Goal: Information Seeking & Learning: Learn about a topic

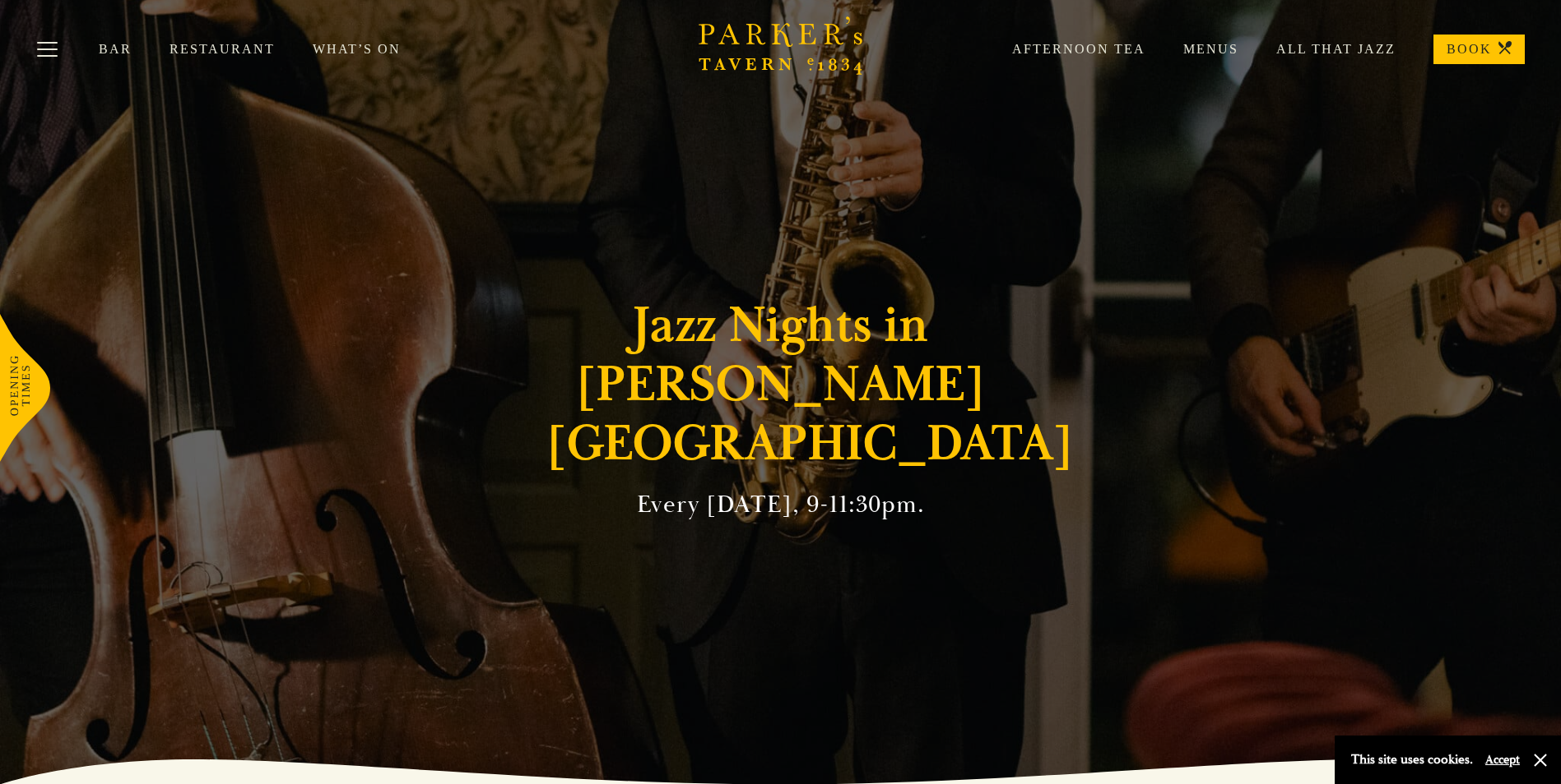
drag, startPoint x: 1558, startPoint y: 179, endPoint x: 1544, endPoint y: 270, distance: 92.1
click at [1544, 271] on section "Jazz Nights in Parker's Tavern Every Friday, 9-11:30pm." at bounding box center [780, 392] width 1561 height 784
click at [213, 50] on link "Restaurant" at bounding box center [241, 49] width 144 height 17
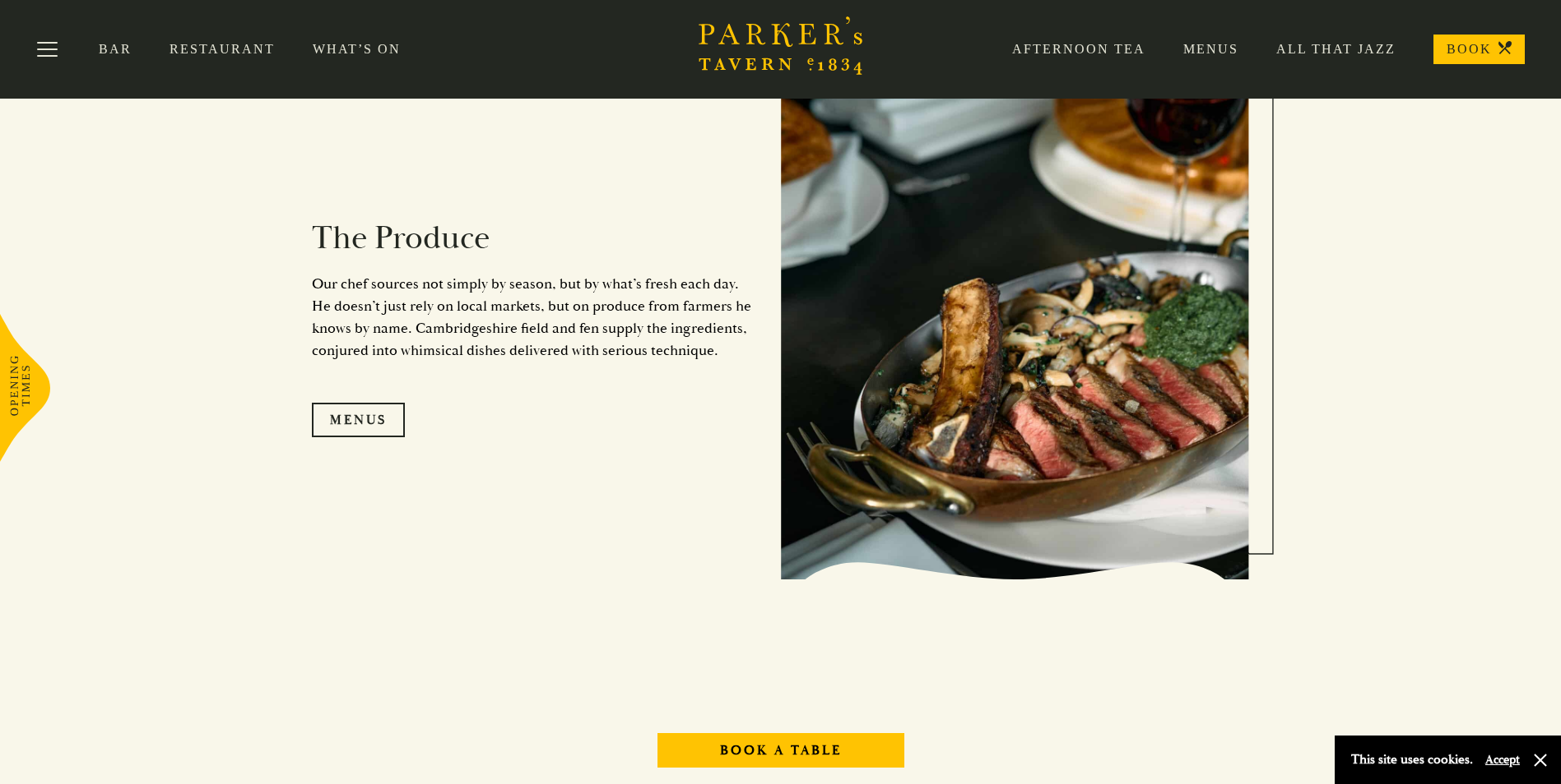
scroll to position [1645, 0]
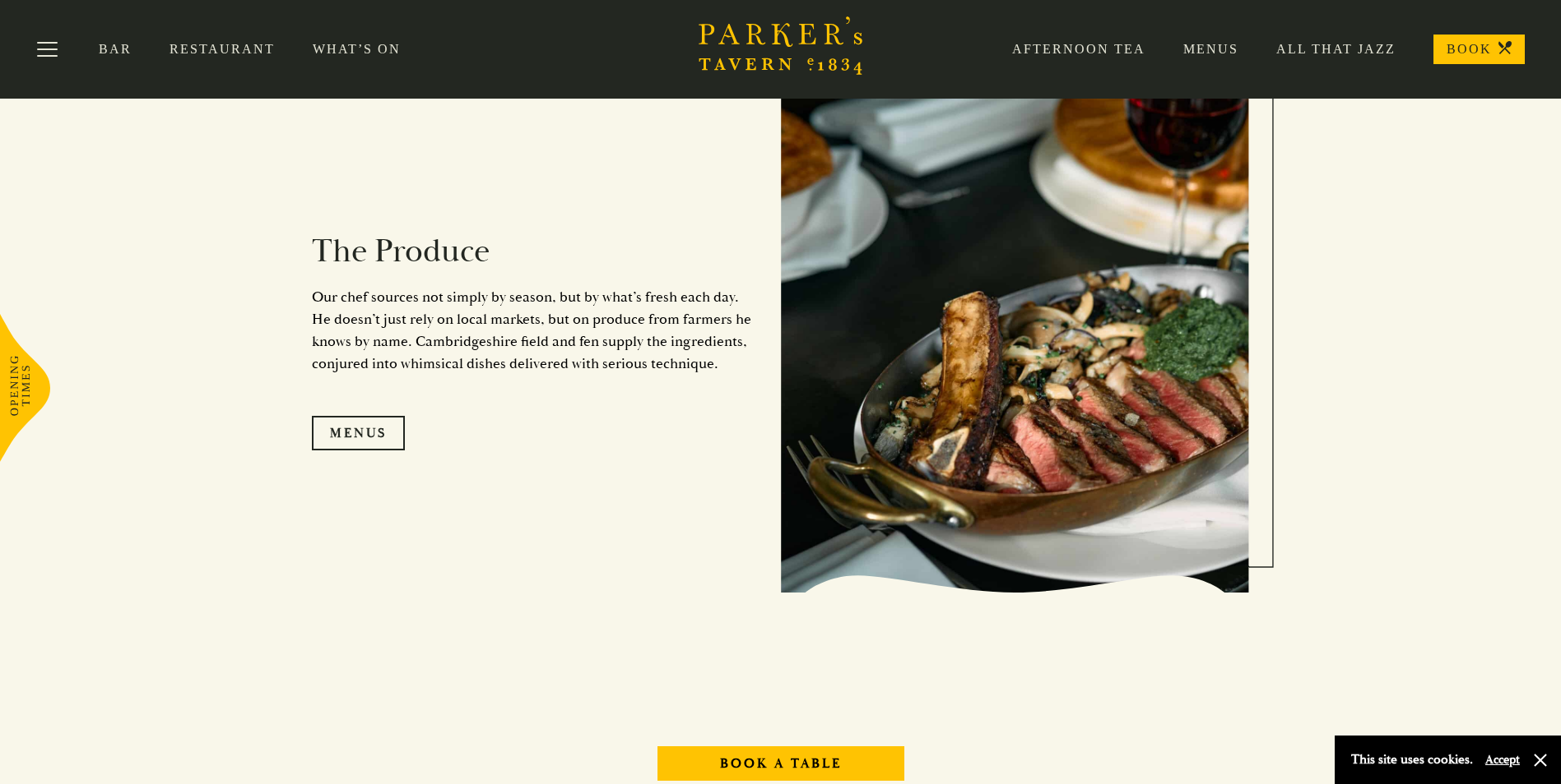
click at [221, 47] on link "Restaurant" at bounding box center [241, 49] width 144 height 17
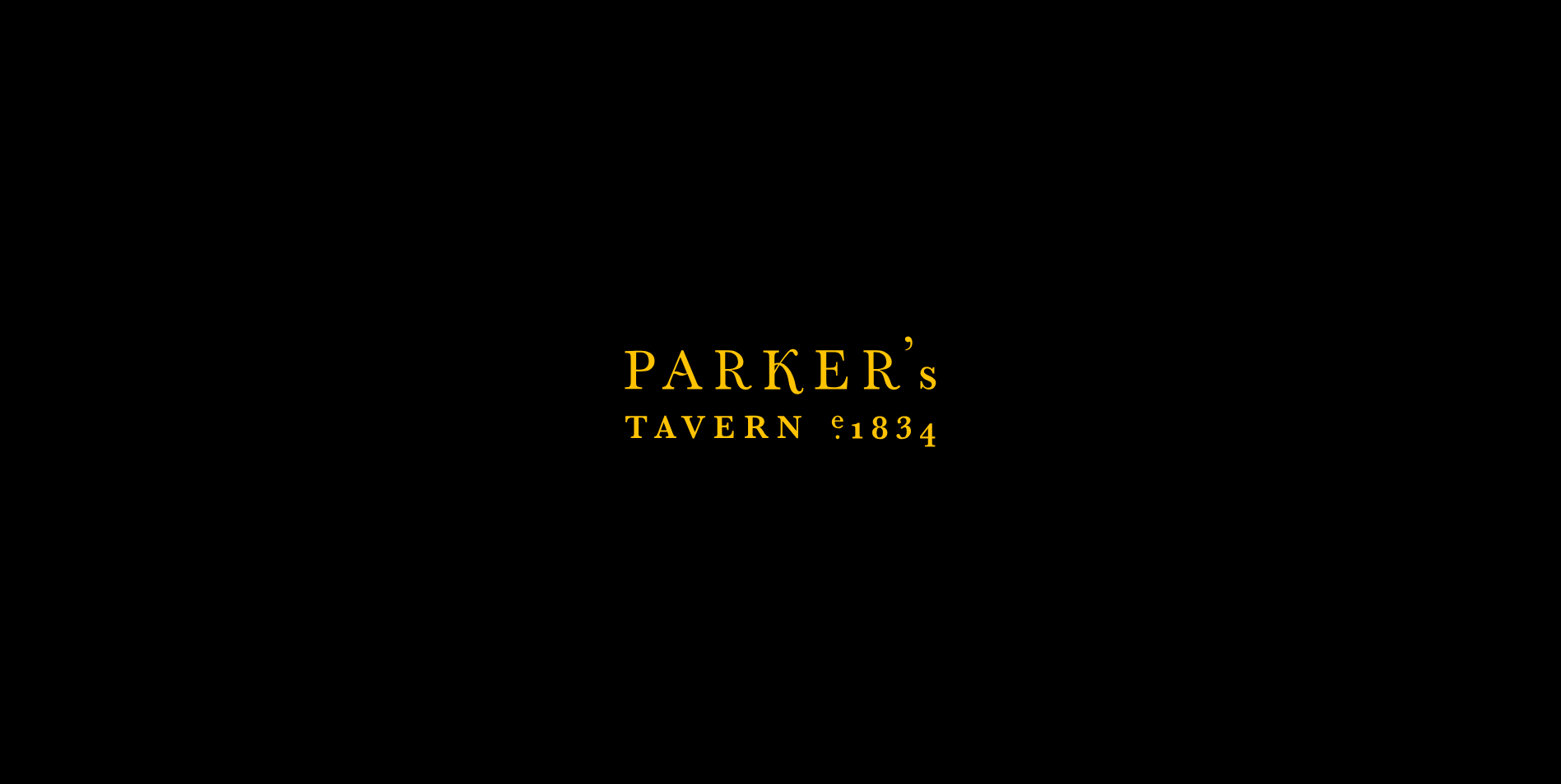
scroll to position [2095, 0]
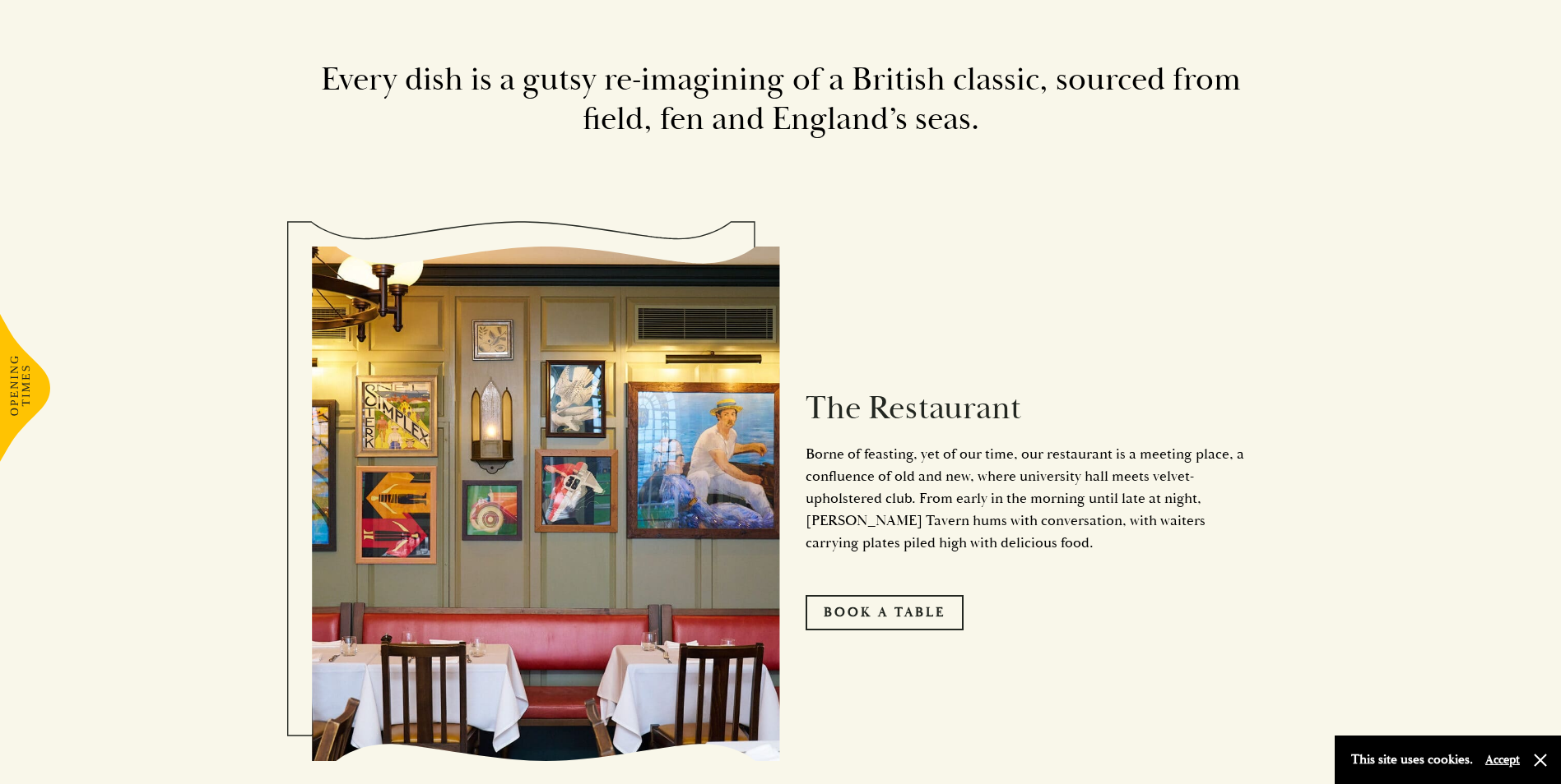
scroll to position [865, 0]
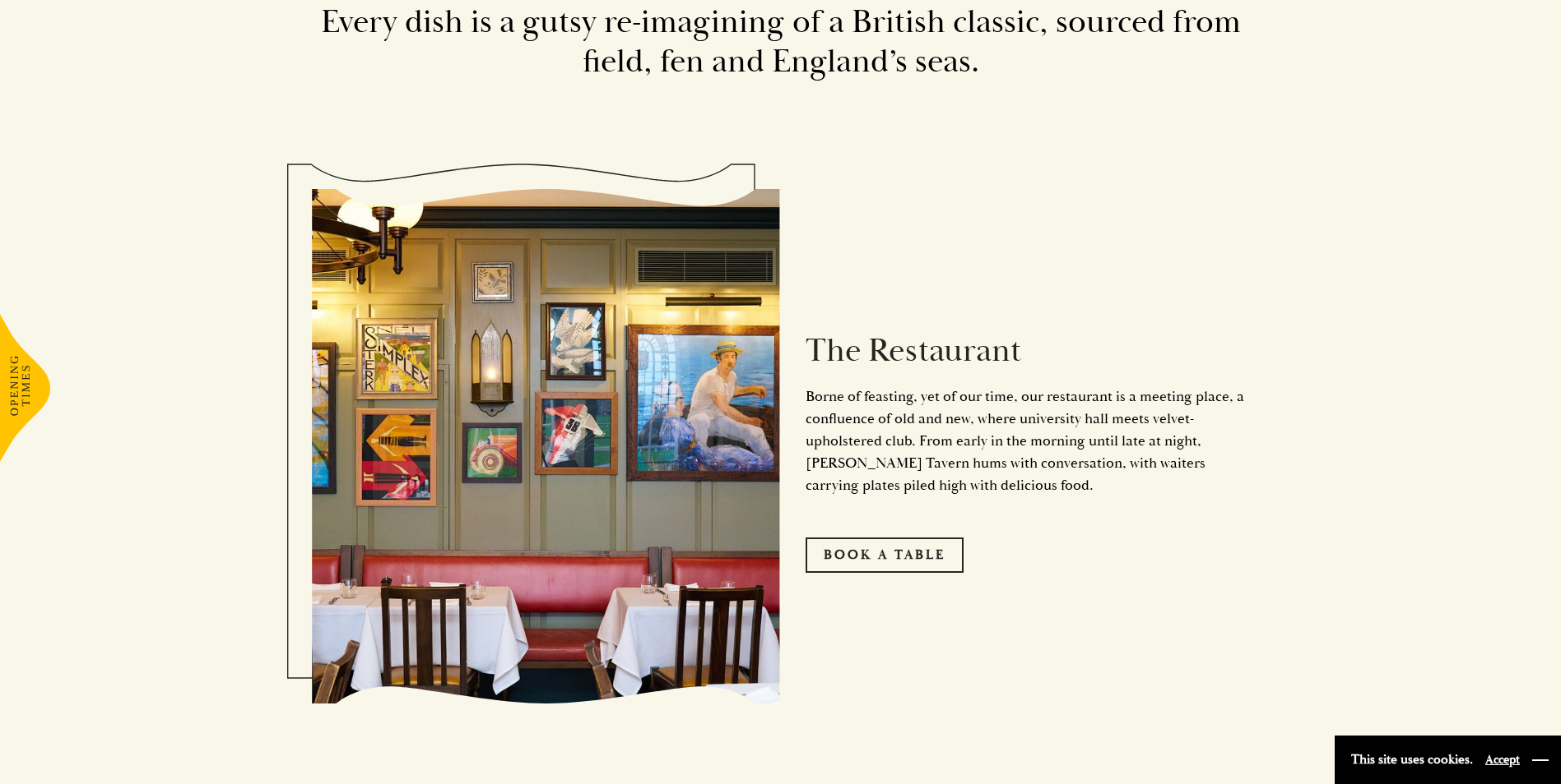
click at [1540, 762] on button "button" at bounding box center [1539, 760] width 17 height 17
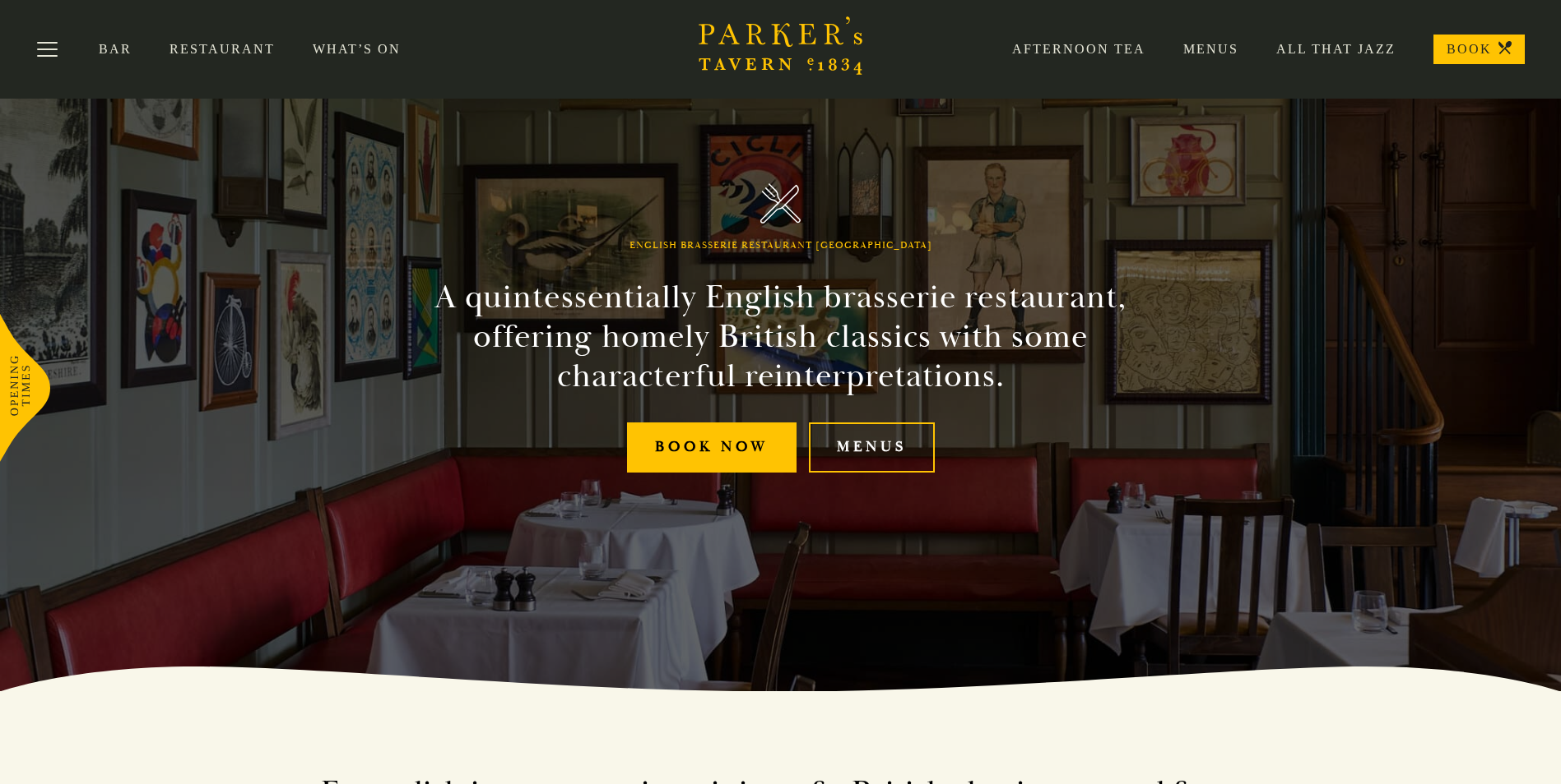
scroll to position [53, 0]
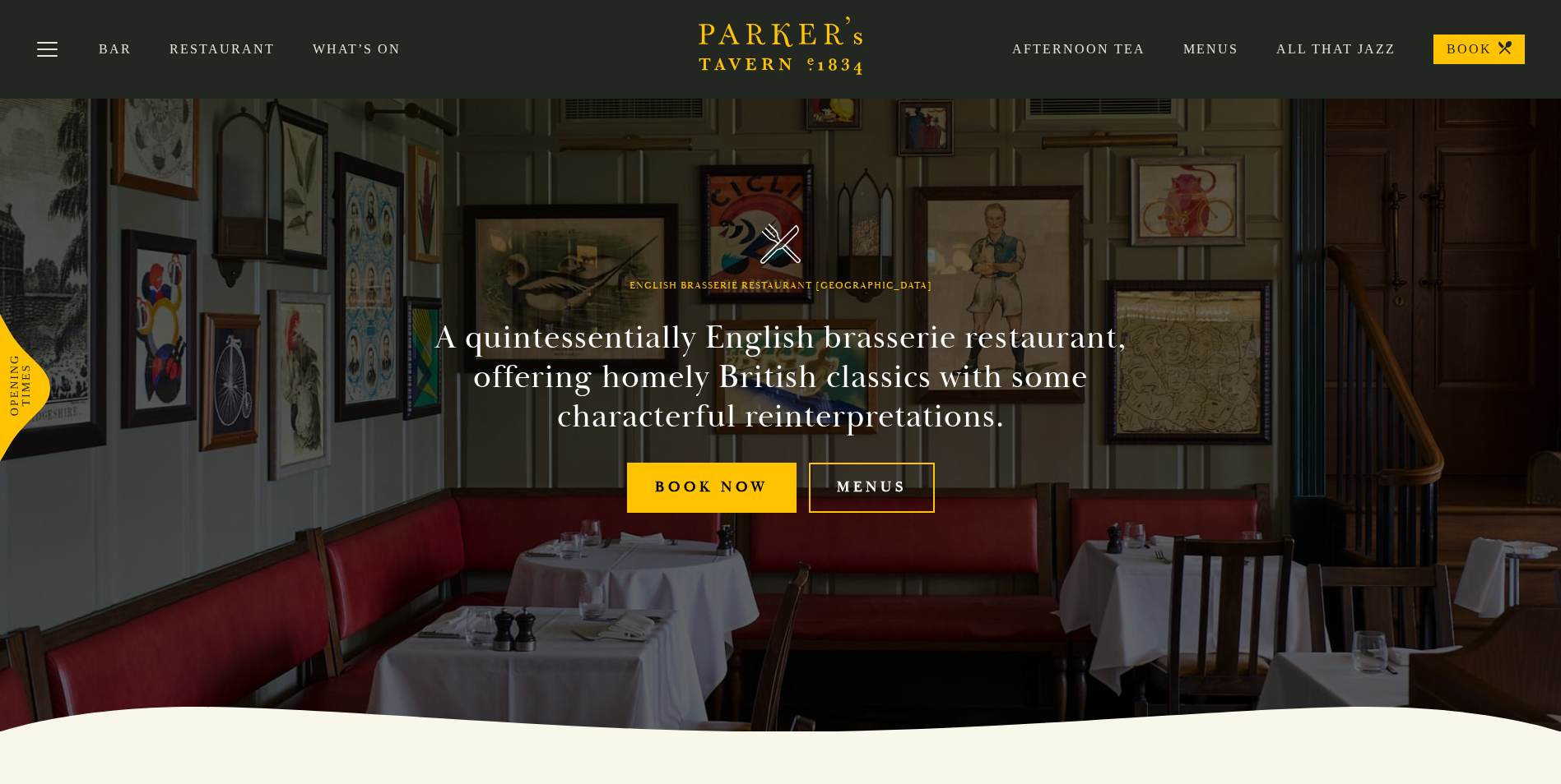
click at [1221, 49] on link "Menus" at bounding box center [1191, 49] width 93 height 17
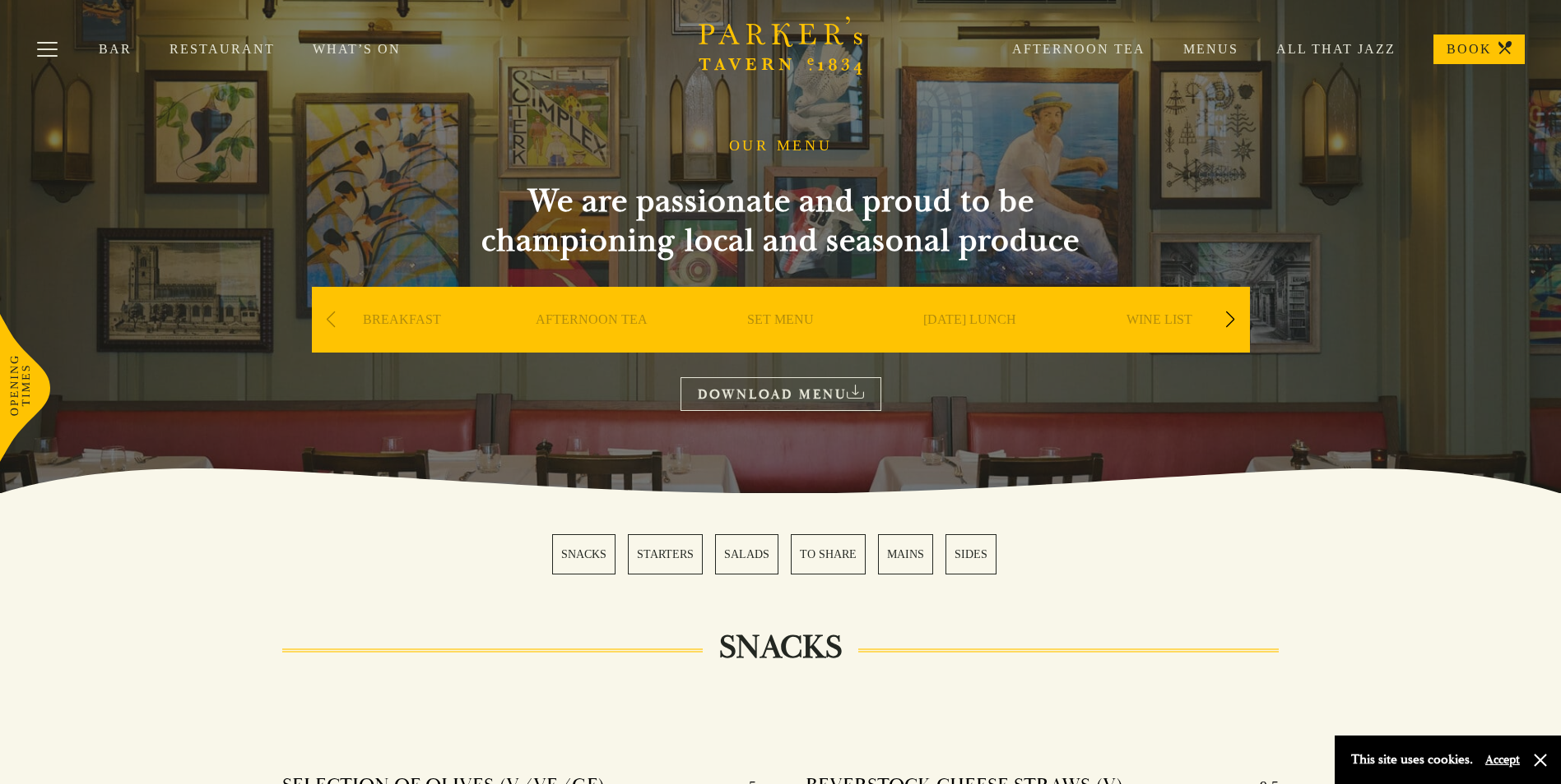
click at [781, 320] on link "SET MENU" at bounding box center [780, 344] width 67 height 66
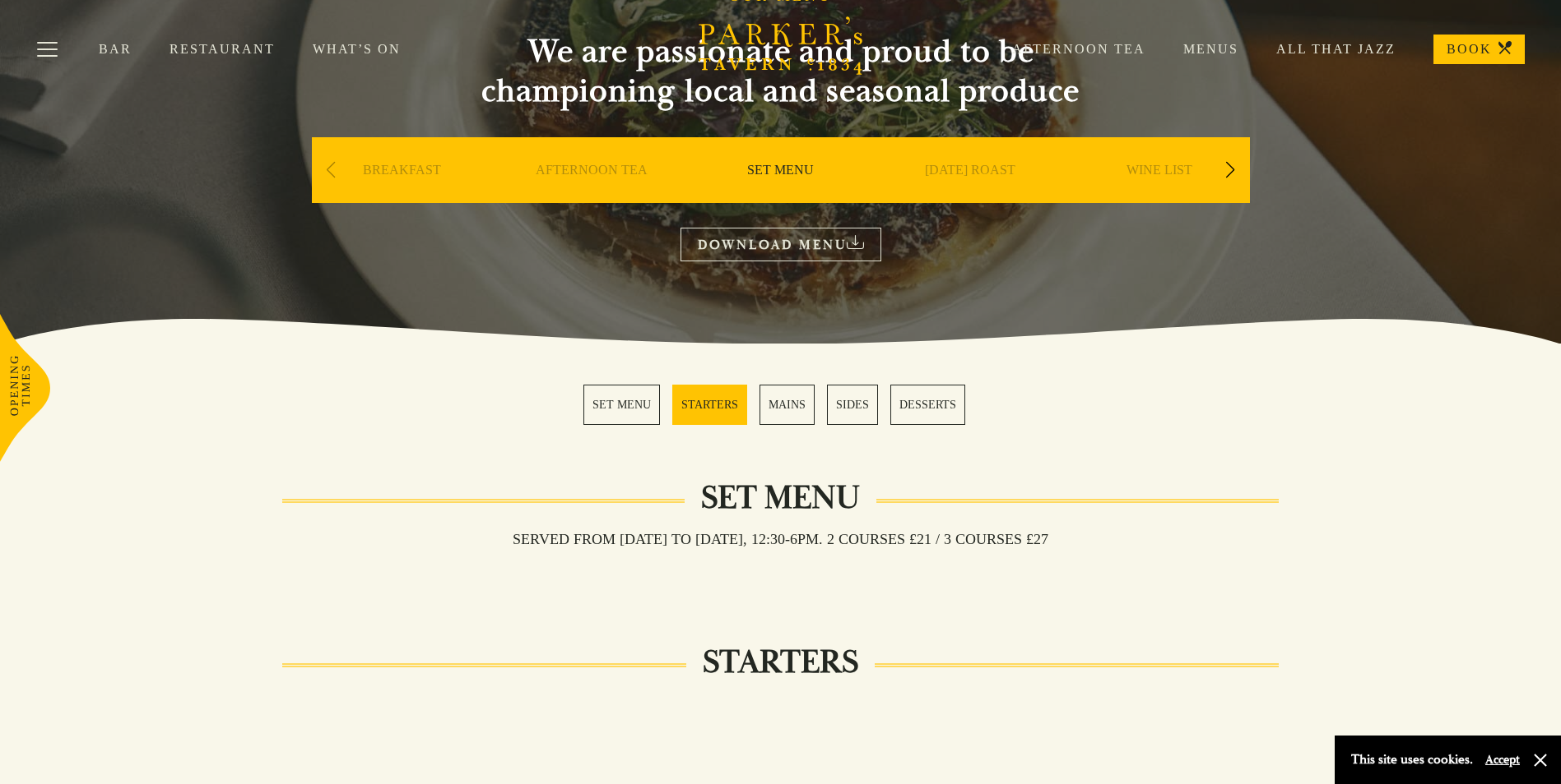
scroll to position [224, 0]
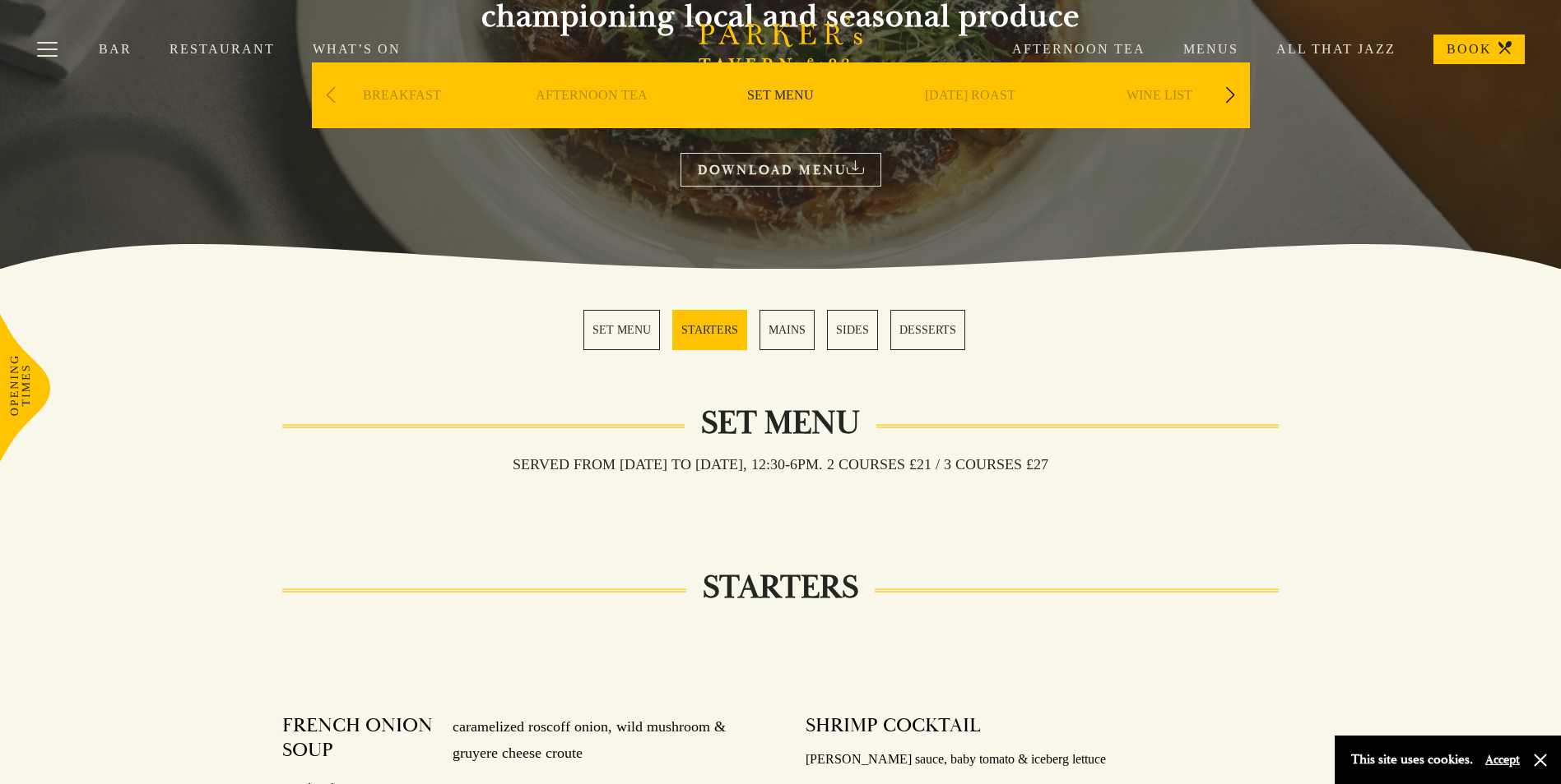
click at [794, 331] on link "MAINS" at bounding box center [786, 330] width 55 height 40
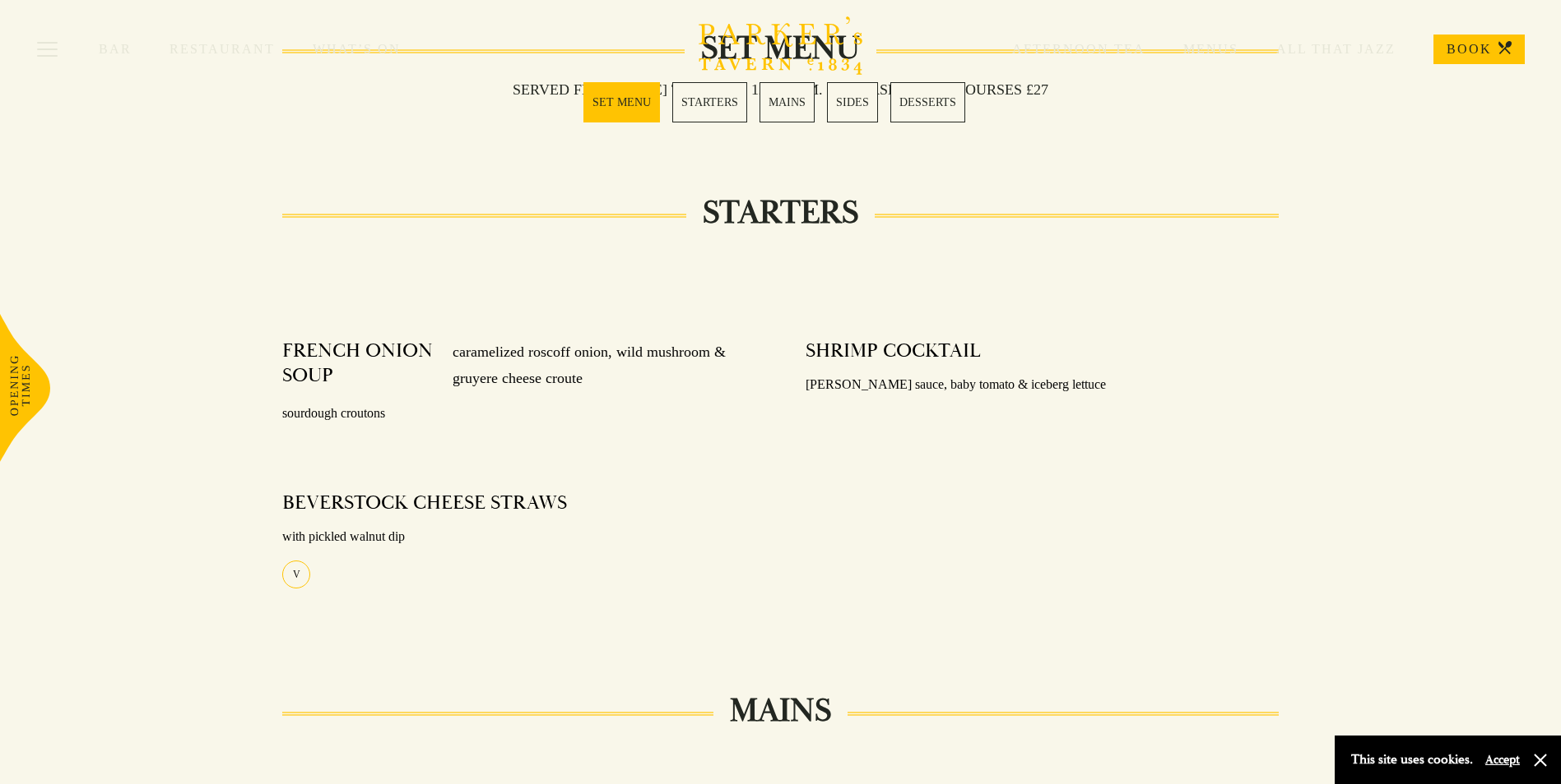
scroll to position [542, 0]
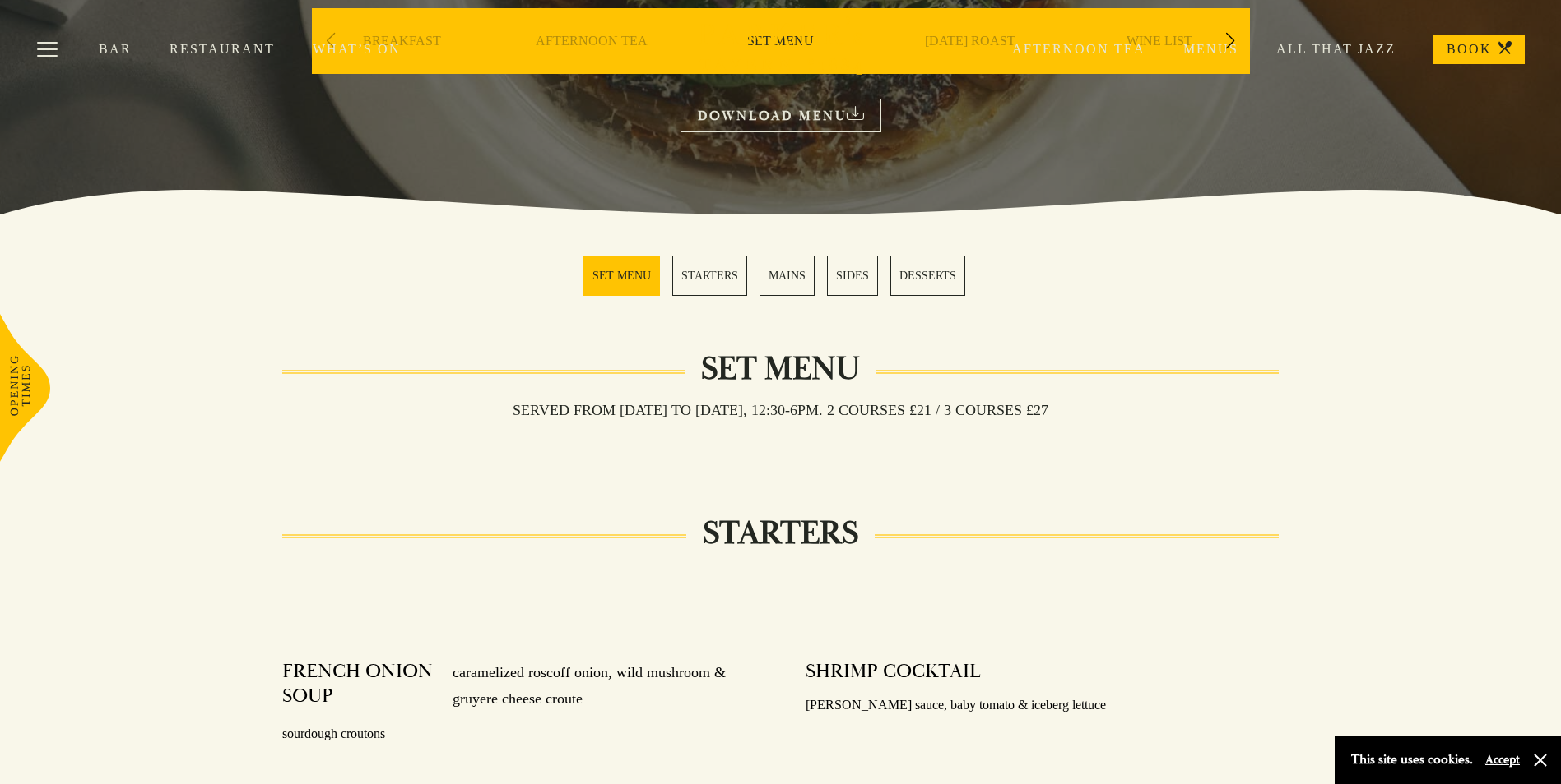
scroll to position [224, 0]
